Goal: Check status: Check status

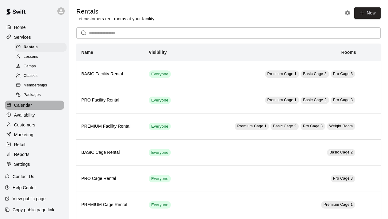
click at [30, 106] on p "Calendar" at bounding box center [23, 105] width 18 height 6
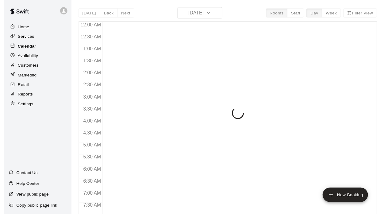
scroll to position [222, 0]
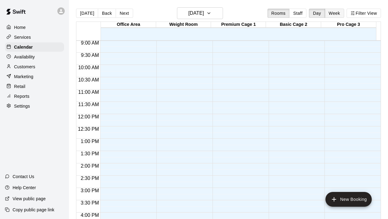
click at [338, 13] on button "Week" at bounding box center [334, 13] width 19 height 9
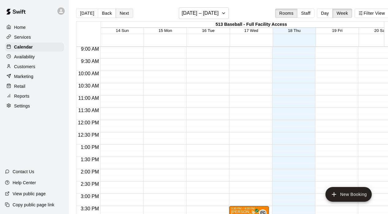
click at [124, 15] on button "Next" at bounding box center [124, 13] width 17 height 9
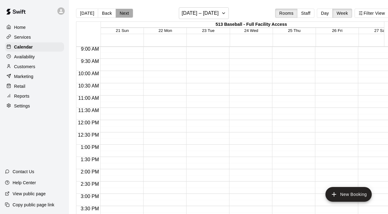
click at [124, 15] on button "Next" at bounding box center [124, 13] width 17 height 9
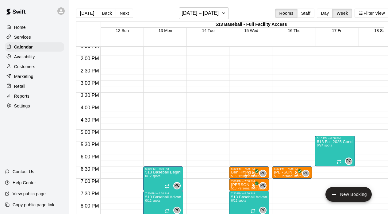
scroll to position [334, 0]
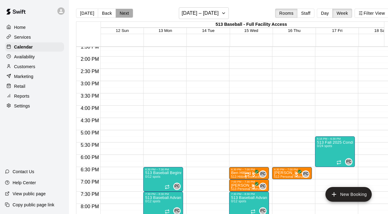
click at [125, 12] on button "Next" at bounding box center [124, 13] width 17 height 9
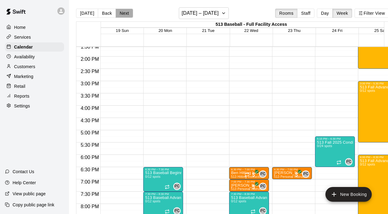
click at [125, 12] on button "Next" at bounding box center [124, 13] width 17 height 9
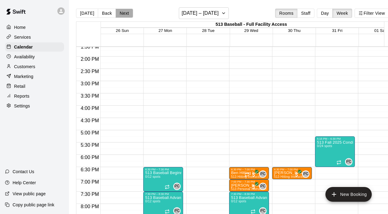
click at [125, 12] on button "Next" at bounding box center [124, 13] width 17 height 9
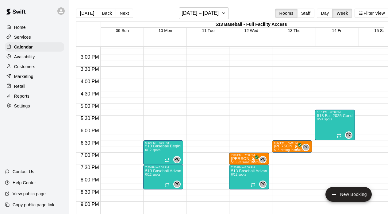
scroll to position [362, 0]
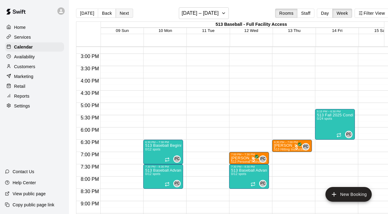
click at [124, 15] on button "Next" at bounding box center [124, 13] width 17 height 9
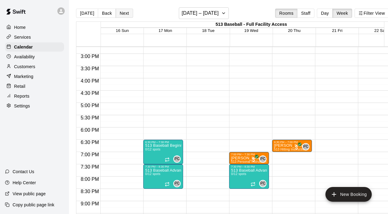
click at [124, 13] on button "Next" at bounding box center [124, 13] width 17 height 9
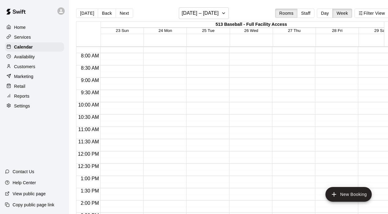
scroll to position [175, 0]
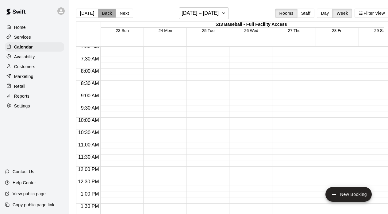
click at [106, 14] on button "Back" at bounding box center [107, 13] width 18 height 9
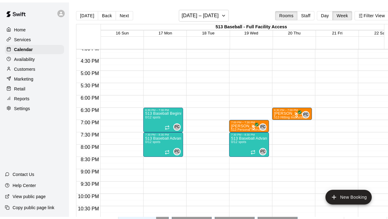
scroll to position [396, 0]
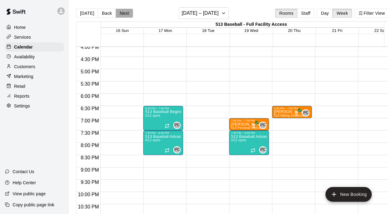
click at [124, 12] on button "Next" at bounding box center [124, 13] width 17 height 9
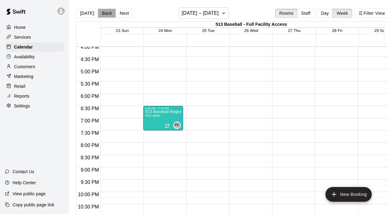
click at [105, 13] on button "Back" at bounding box center [107, 13] width 18 height 9
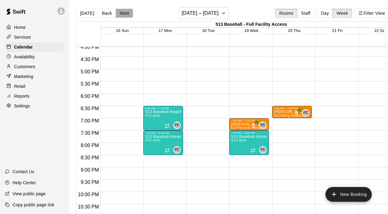
click at [127, 14] on button "Next" at bounding box center [124, 13] width 17 height 9
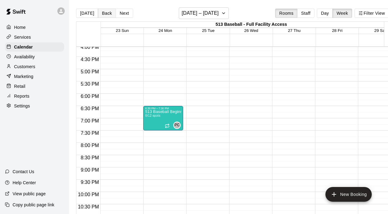
click at [103, 13] on button "Back" at bounding box center [107, 13] width 18 height 9
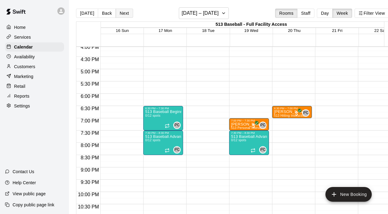
click at [123, 13] on button "Next" at bounding box center [124, 13] width 17 height 9
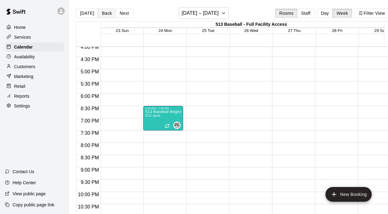
click at [106, 14] on button "Back" at bounding box center [107, 13] width 18 height 9
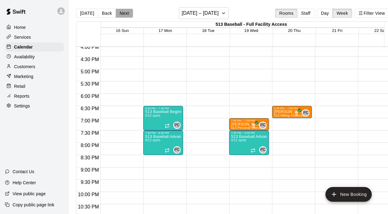
click at [124, 13] on button "Next" at bounding box center [124, 13] width 17 height 9
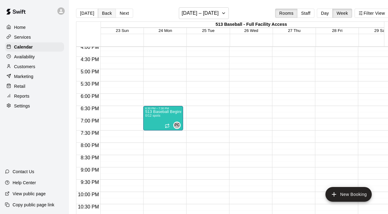
click at [104, 16] on button "Back" at bounding box center [107, 13] width 18 height 9
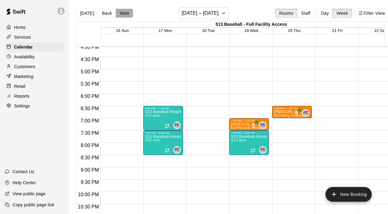
click at [125, 14] on button "Next" at bounding box center [124, 13] width 17 height 9
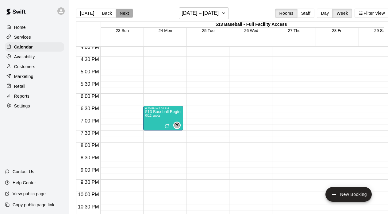
click at [125, 14] on button "Next" at bounding box center [124, 13] width 17 height 9
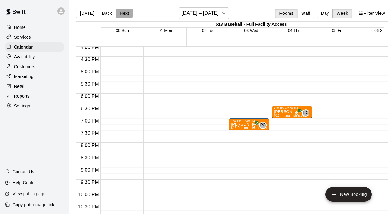
click at [125, 14] on button "Next" at bounding box center [124, 13] width 17 height 9
click at [107, 14] on button "Back" at bounding box center [107, 13] width 18 height 9
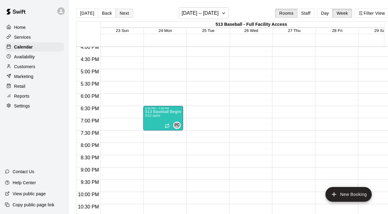
click at [124, 14] on button "Next" at bounding box center [124, 13] width 17 height 9
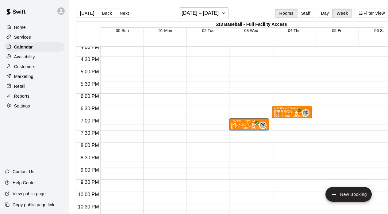
click at [31, 133] on div "Home Services Calendar Availability Customers Marketing Retail Reports Settings…" at bounding box center [34, 107] width 69 height 214
click at [28, 37] on p "Services" at bounding box center [22, 37] width 17 height 6
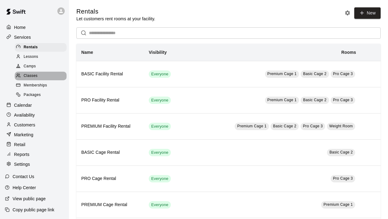
click at [33, 76] on span "Classes" at bounding box center [31, 76] width 14 height 6
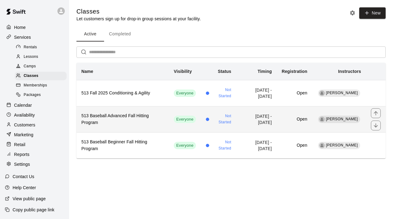
click at [201, 119] on td "Not Started" at bounding box center [218, 119] width 35 height 26
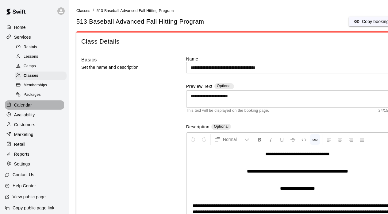
click at [29, 107] on p "Calendar" at bounding box center [23, 105] width 18 height 6
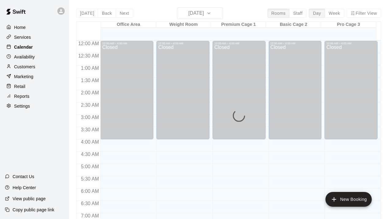
scroll to position [225, 0]
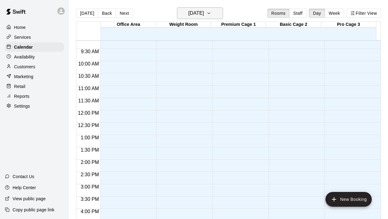
click at [222, 12] on button "[DATE]" at bounding box center [200, 13] width 46 height 12
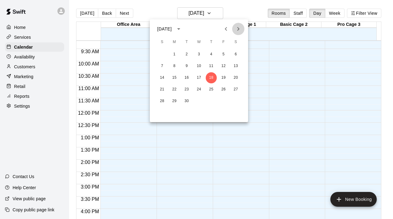
click at [239, 29] on icon "Next month" at bounding box center [238, 28] width 7 height 7
click at [173, 102] on button "24" at bounding box center [174, 101] width 11 height 11
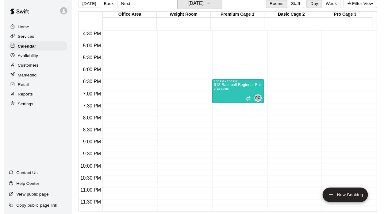
scroll to position [0, 0]
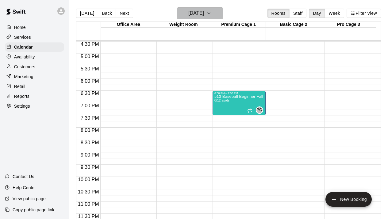
click at [210, 14] on icon "button" at bounding box center [209, 13] width 2 height 1
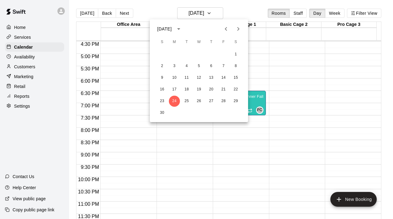
click at [333, 14] on div at bounding box center [196, 109] width 393 height 219
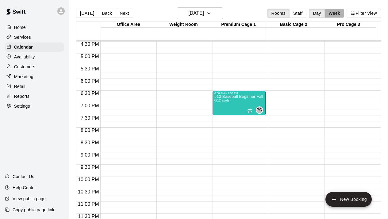
click at [333, 14] on button "Week" at bounding box center [334, 13] width 19 height 9
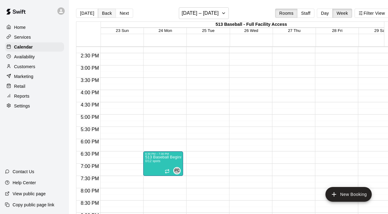
click at [106, 12] on button "Back" at bounding box center [107, 13] width 18 height 9
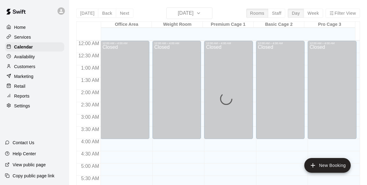
scroll to position [248, 0]
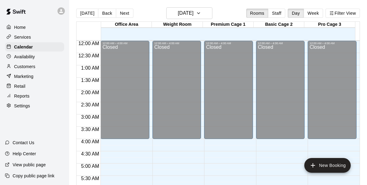
scroll to position [252, 0]
